Goal: Navigation & Orientation: Find specific page/section

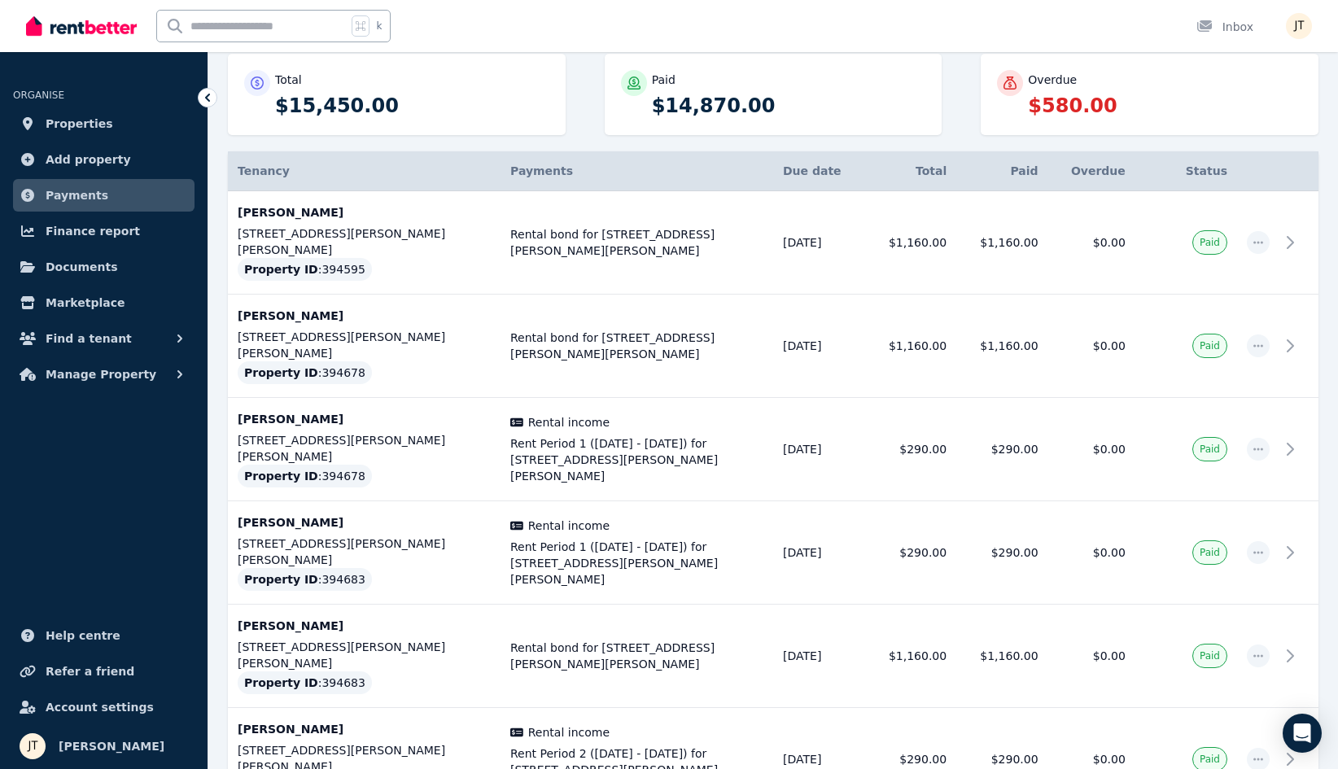
scroll to position [204, 0]
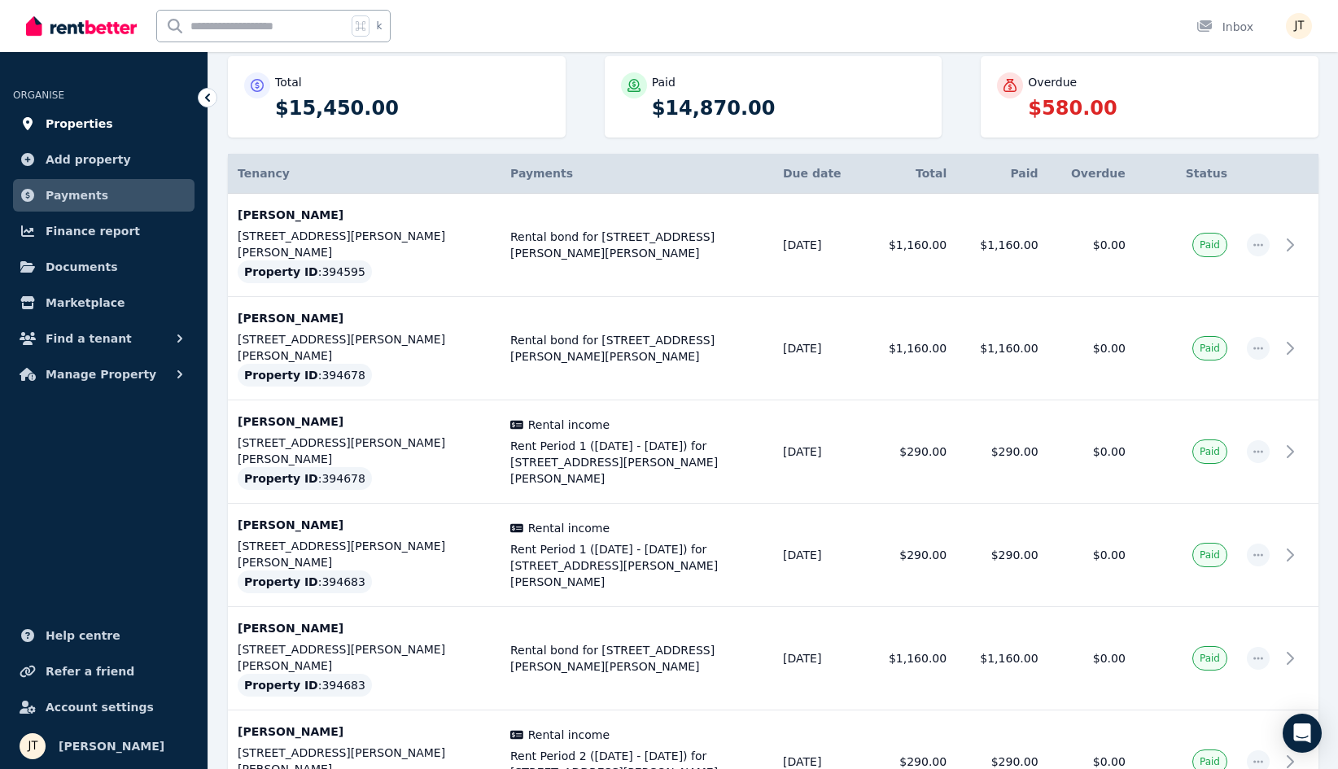
click at [81, 124] on span "Properties" at bounding box center [80, 124] width 68 height 20
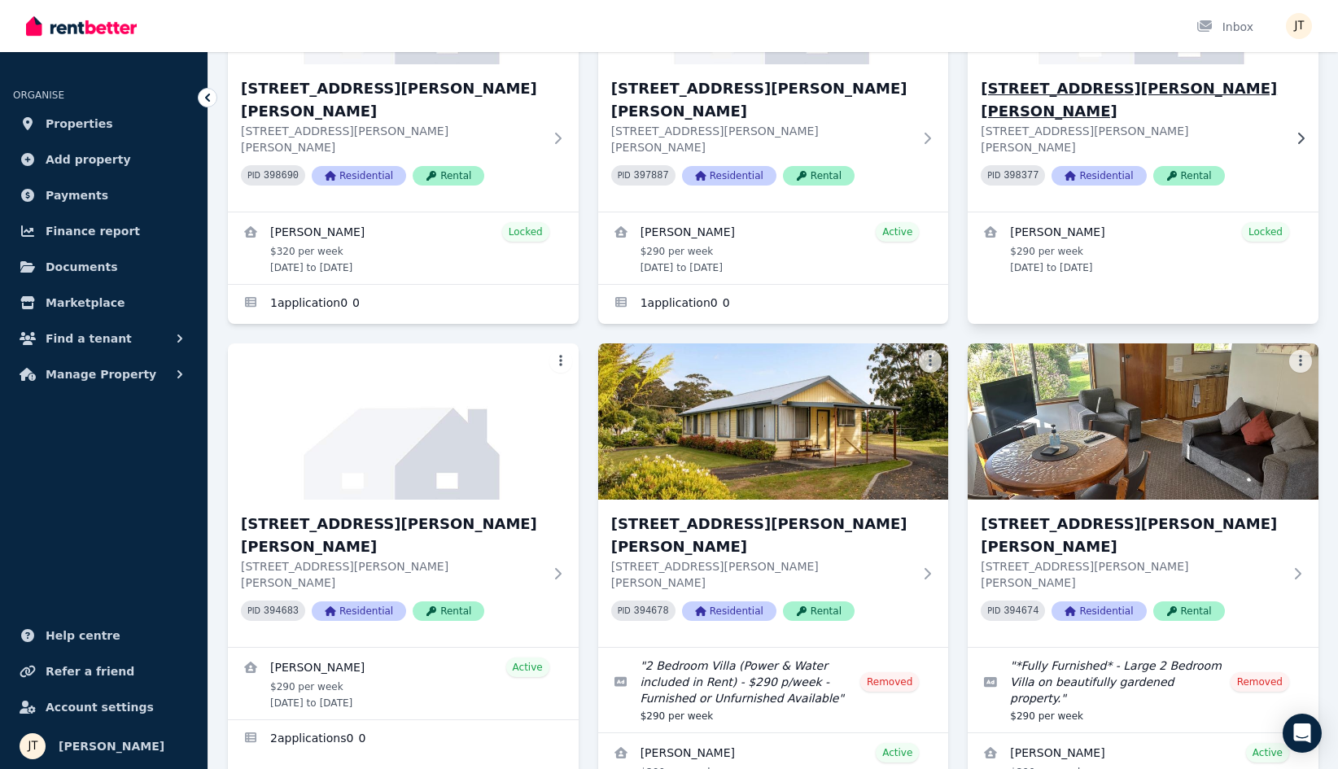
scroll to position [277, 0]
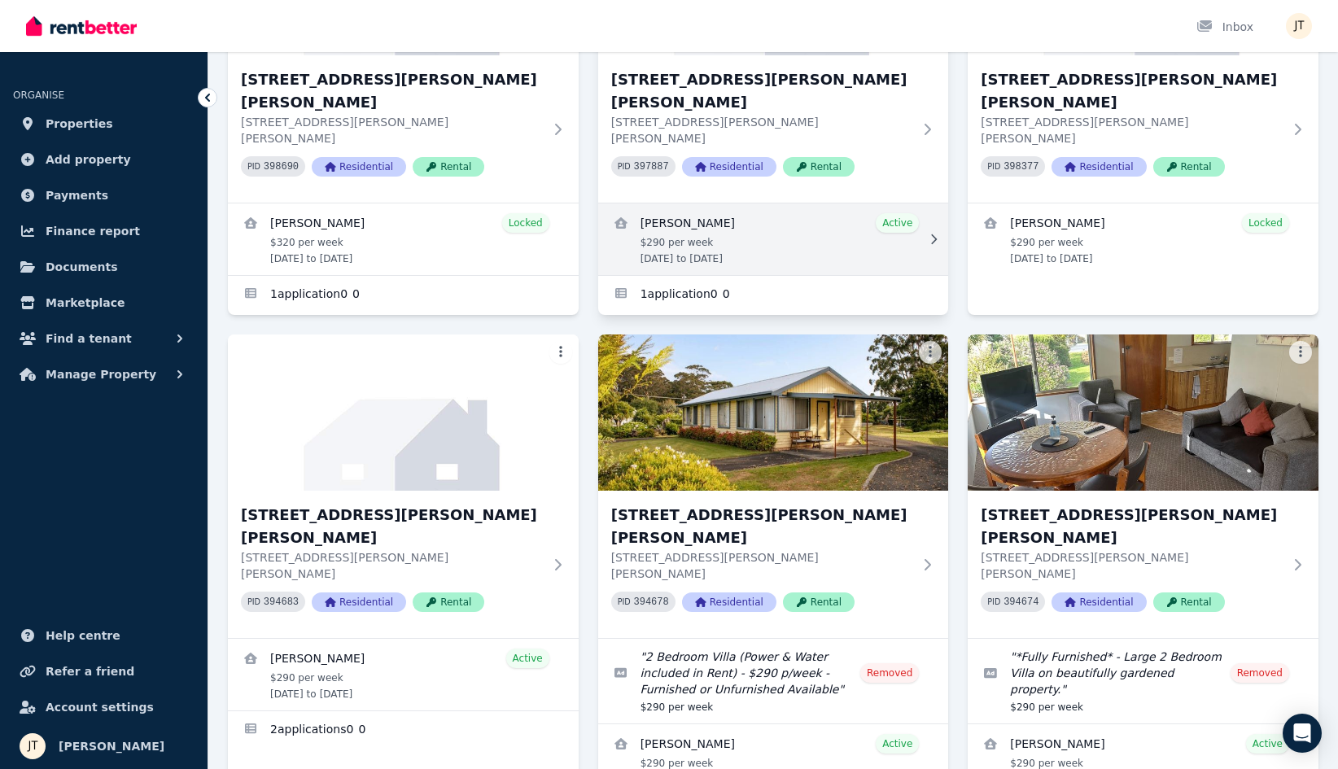
click at [796, 203] on link "View details for Alexandre Flaschner" at bounding box center [773, 239] width 351 height 72
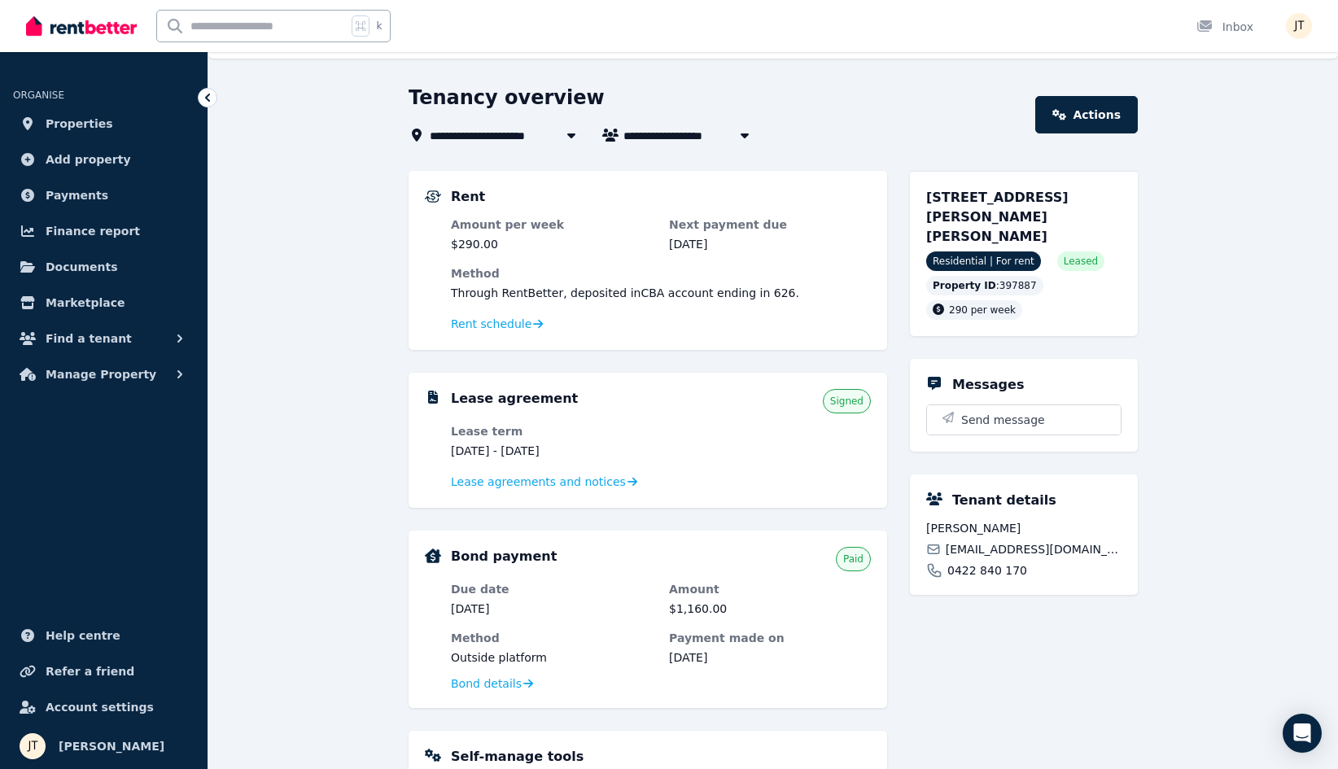
scroll to position [46, 0]
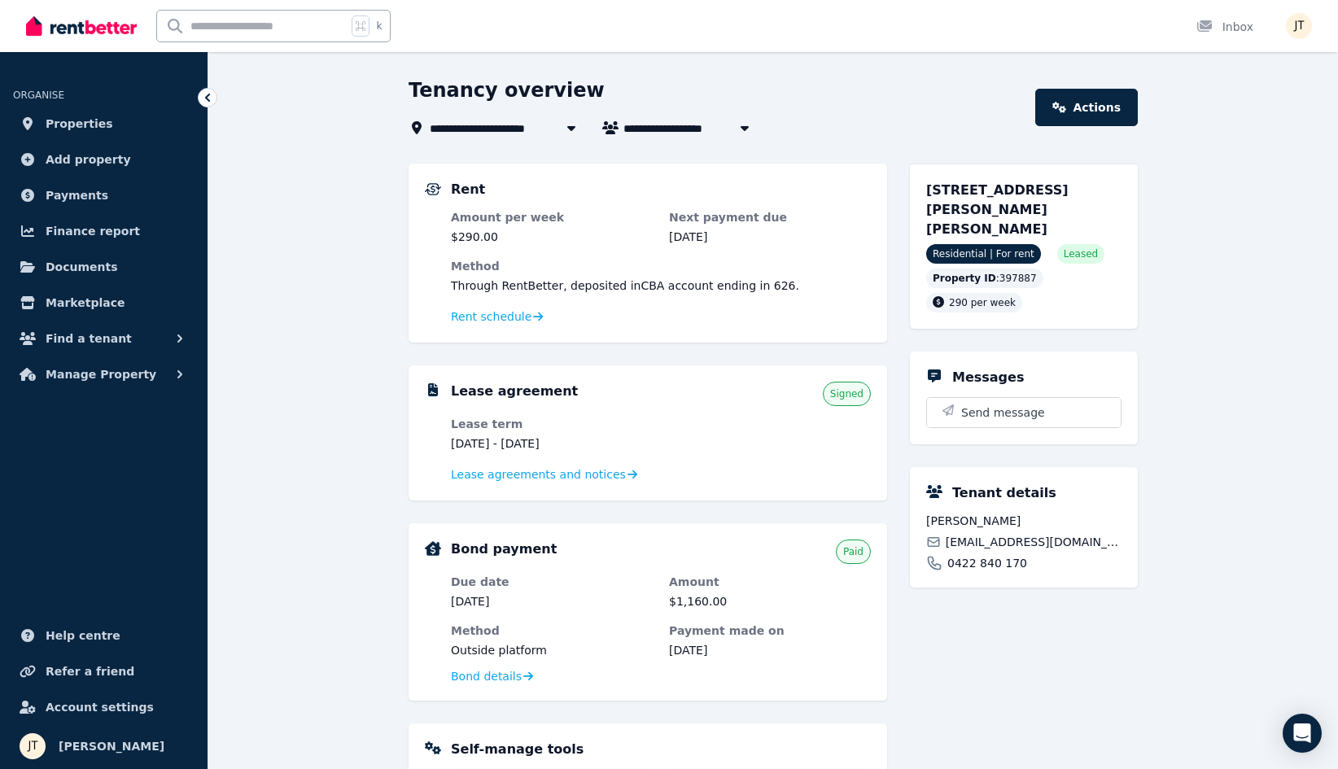
click at [636, 125] on span "[PERSON_NAME]" at bounding box center [685, 128] width 124 height 20
type input "**********"
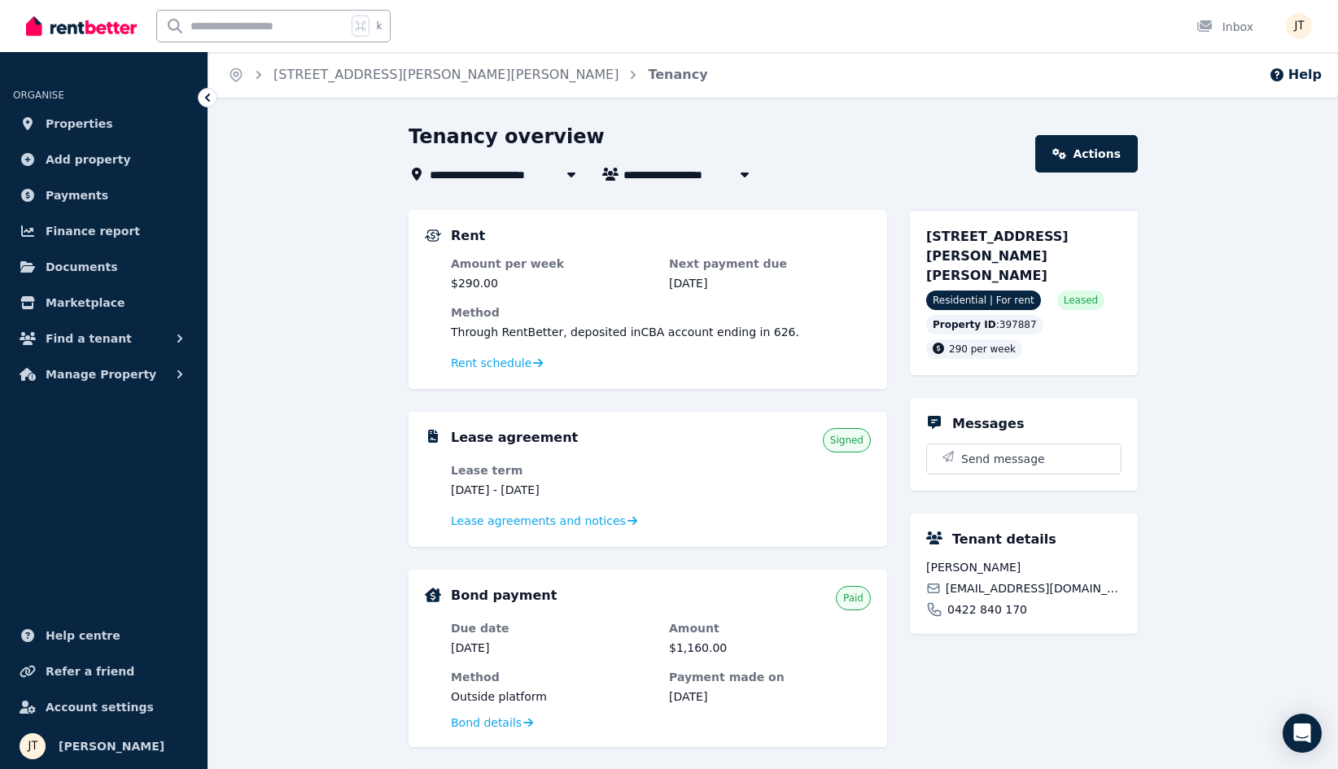
click at [676, 79] on div "**********" at bounding box center [669, 384] width 1338 height 769
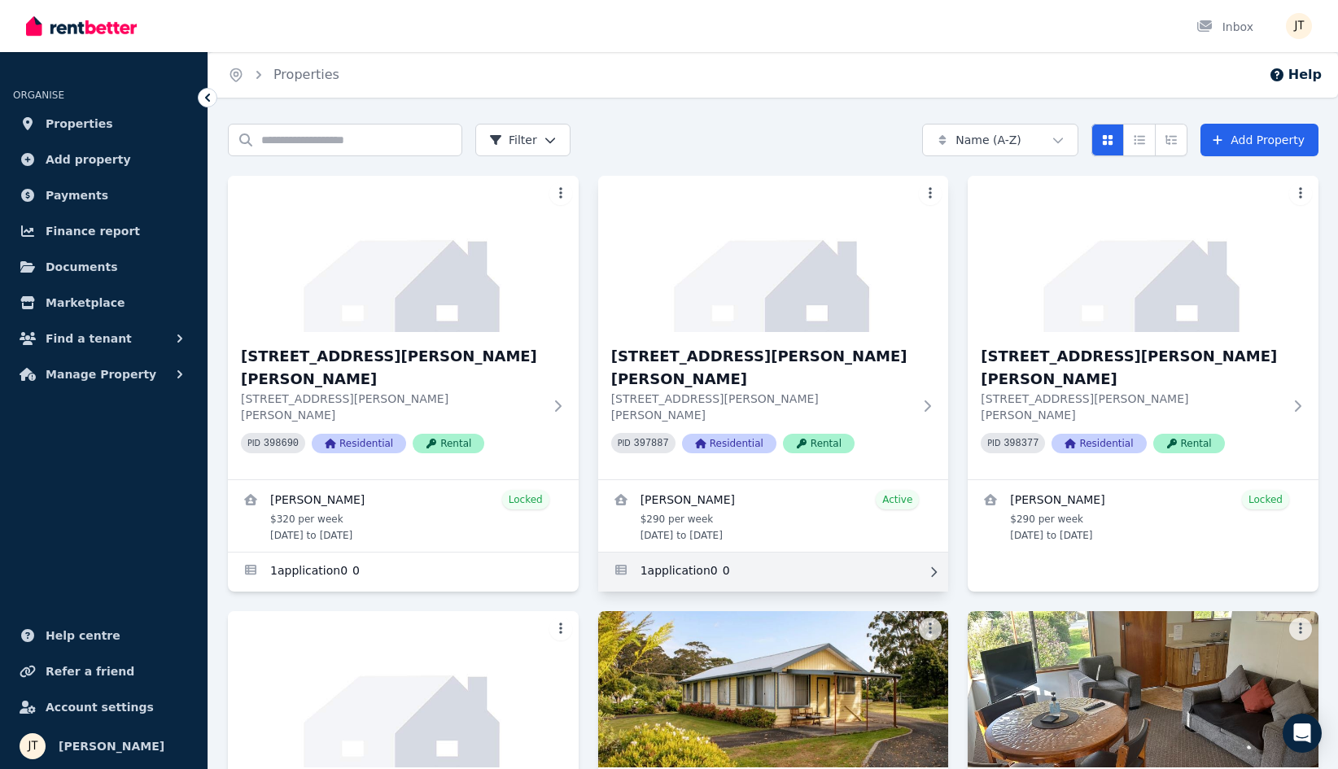
click at [728, 553] on link "Applications for 2/21 Andrew St, Strahan" at bounding box center [773, 572] width 351 height 39
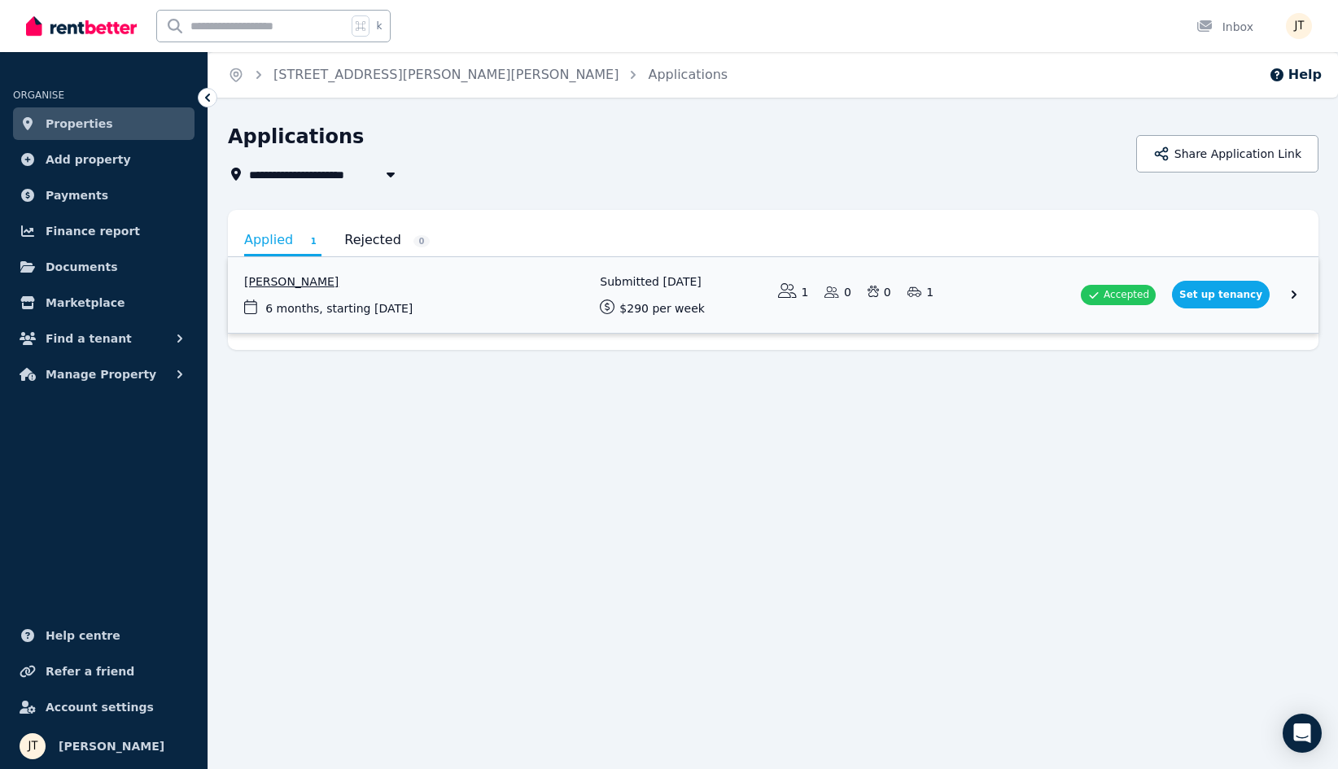
click at [343, 275] on link "View application: Alexandre Flaschner" at bounding box center [773, 295] width 1090 height 76
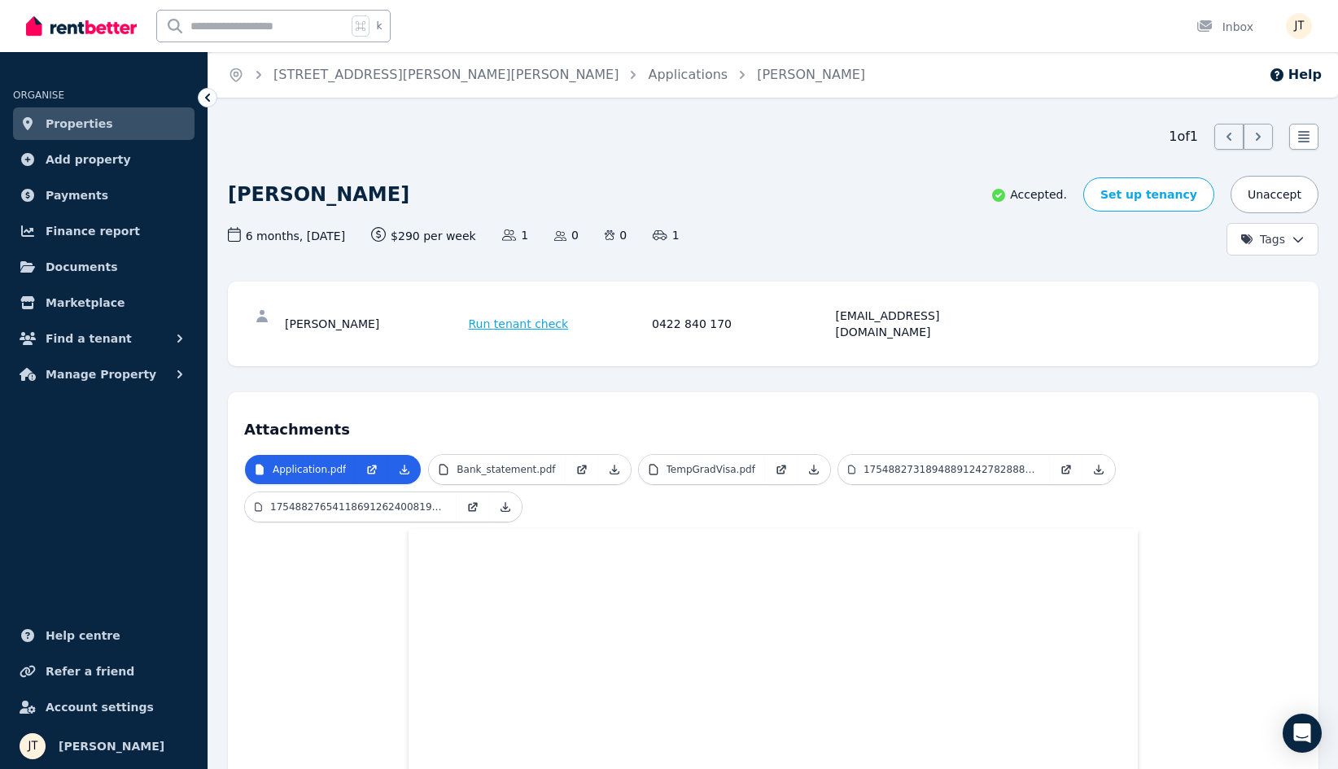
click at [98, 124] on span "Properties" at bounding box center [80, 124] width 68 height 20
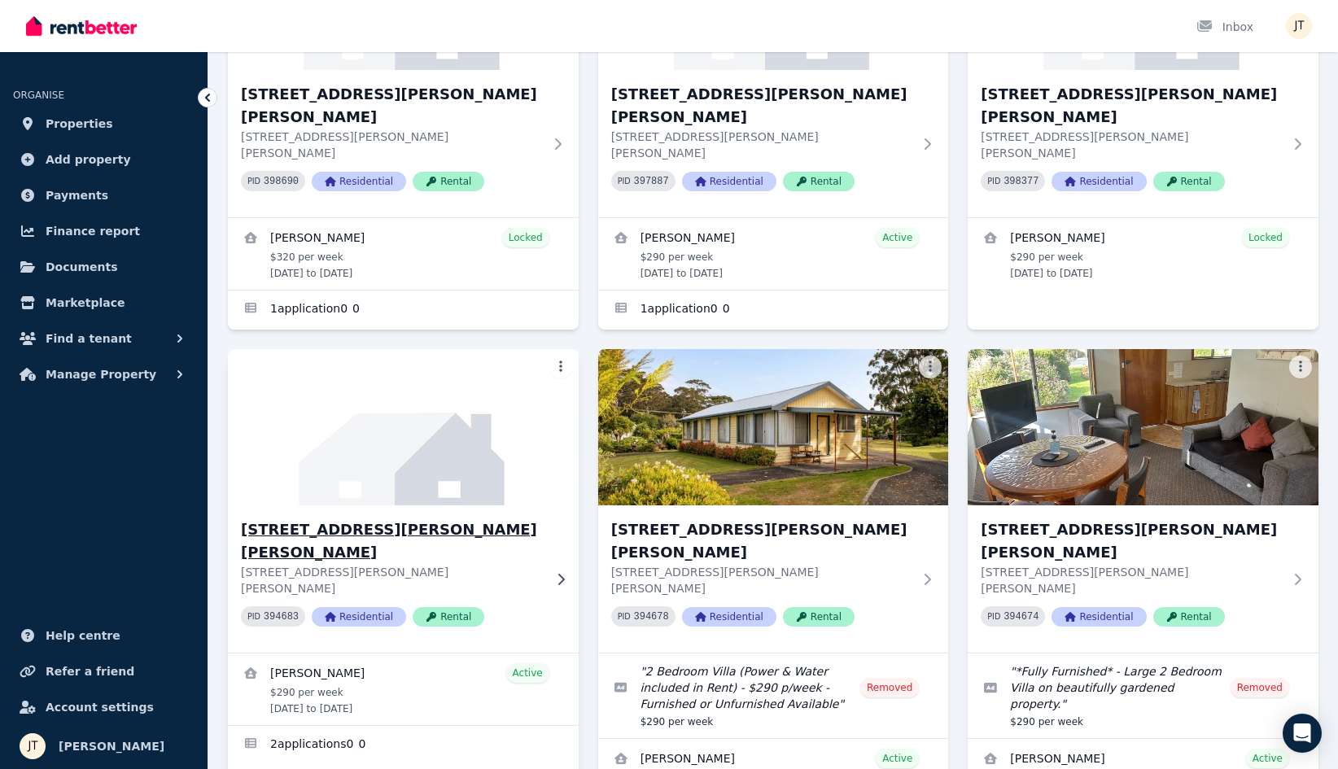
scroll to position [281, 0]
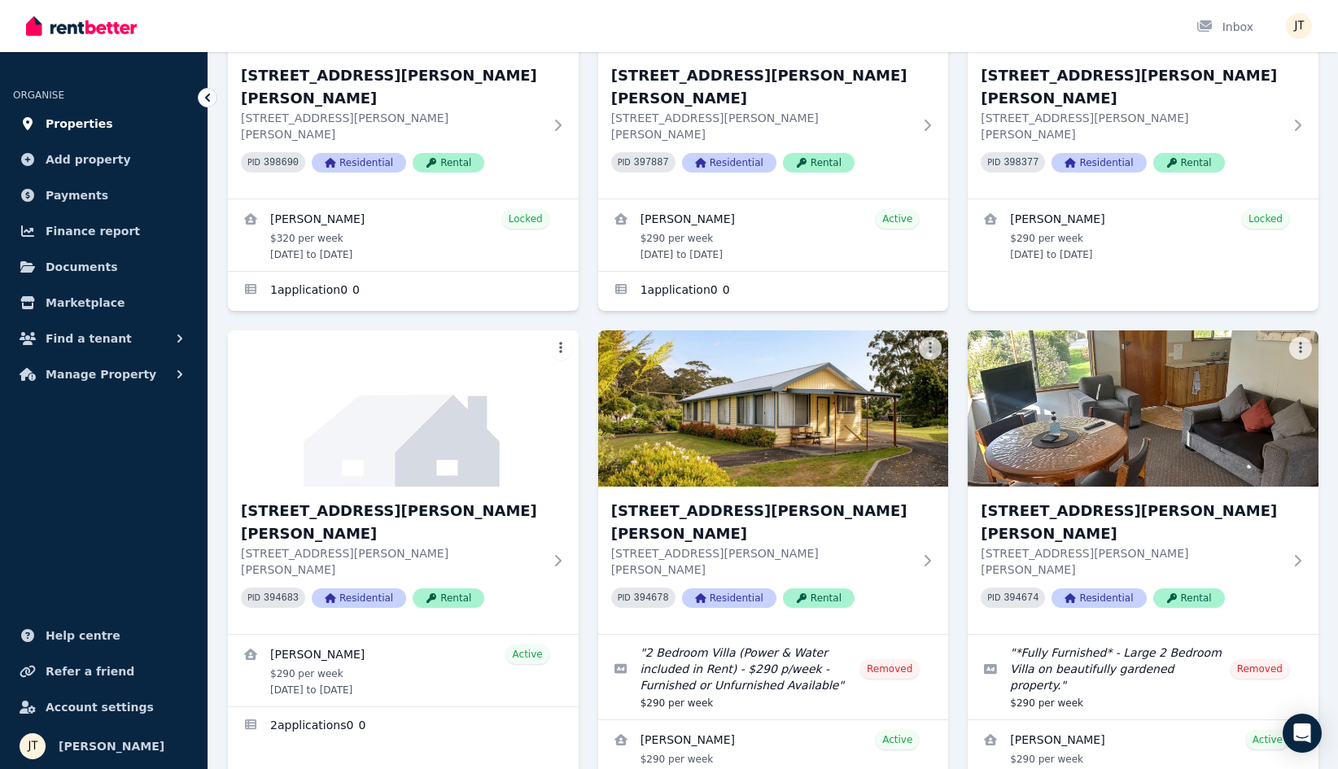
click at [84, 127] on span "Properties" at bounding box center [80, 124] width 68 height 20
